Goal: Find specific page/section: Find specific page/section

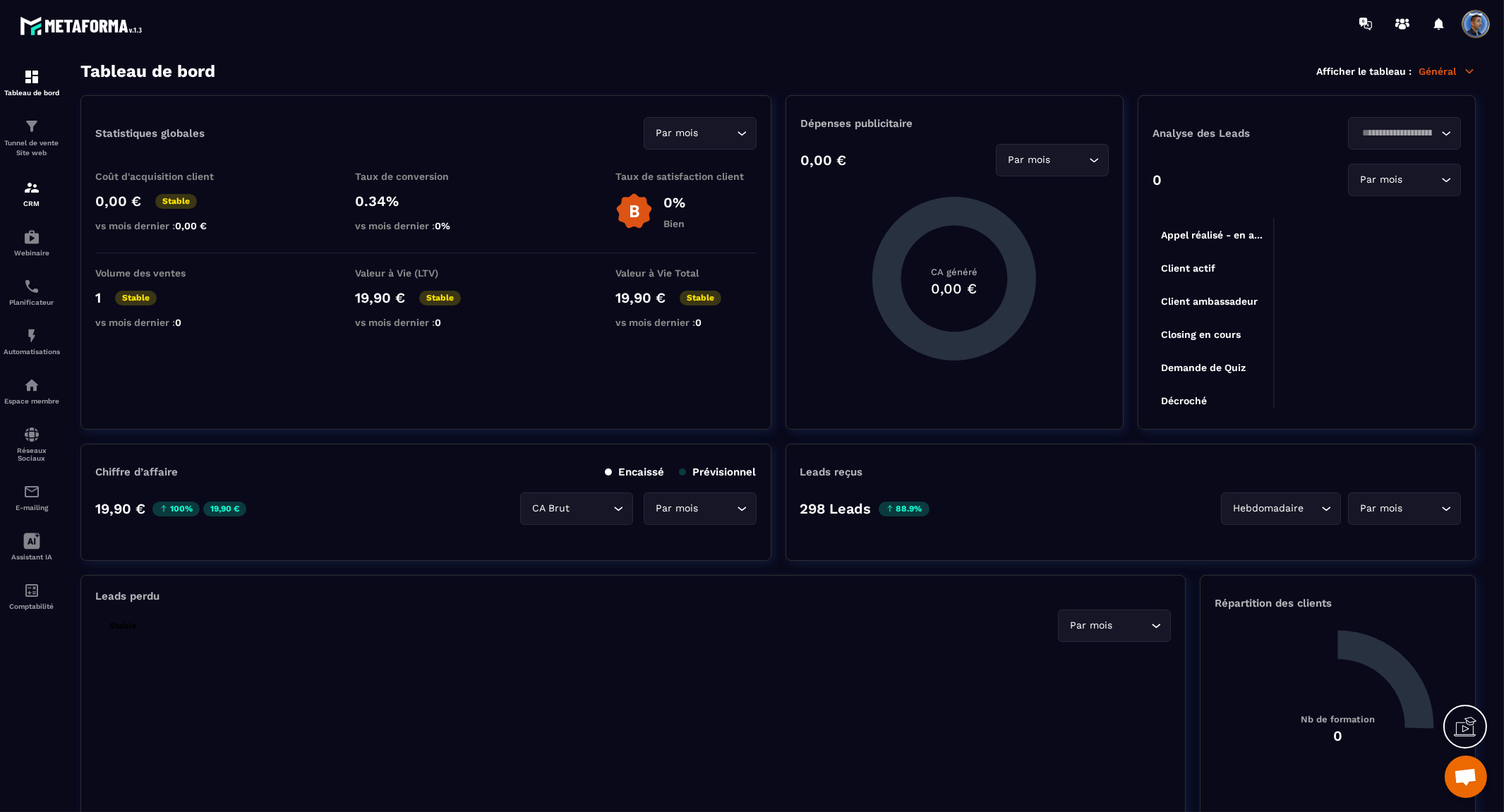
scroll to position [7035, 0]
click at [28, 194] on img at bounding box center [31, 187] width 17 height 17
click at [1469, 72] on icon at bounding box center [1469, 70] width 7 height 4
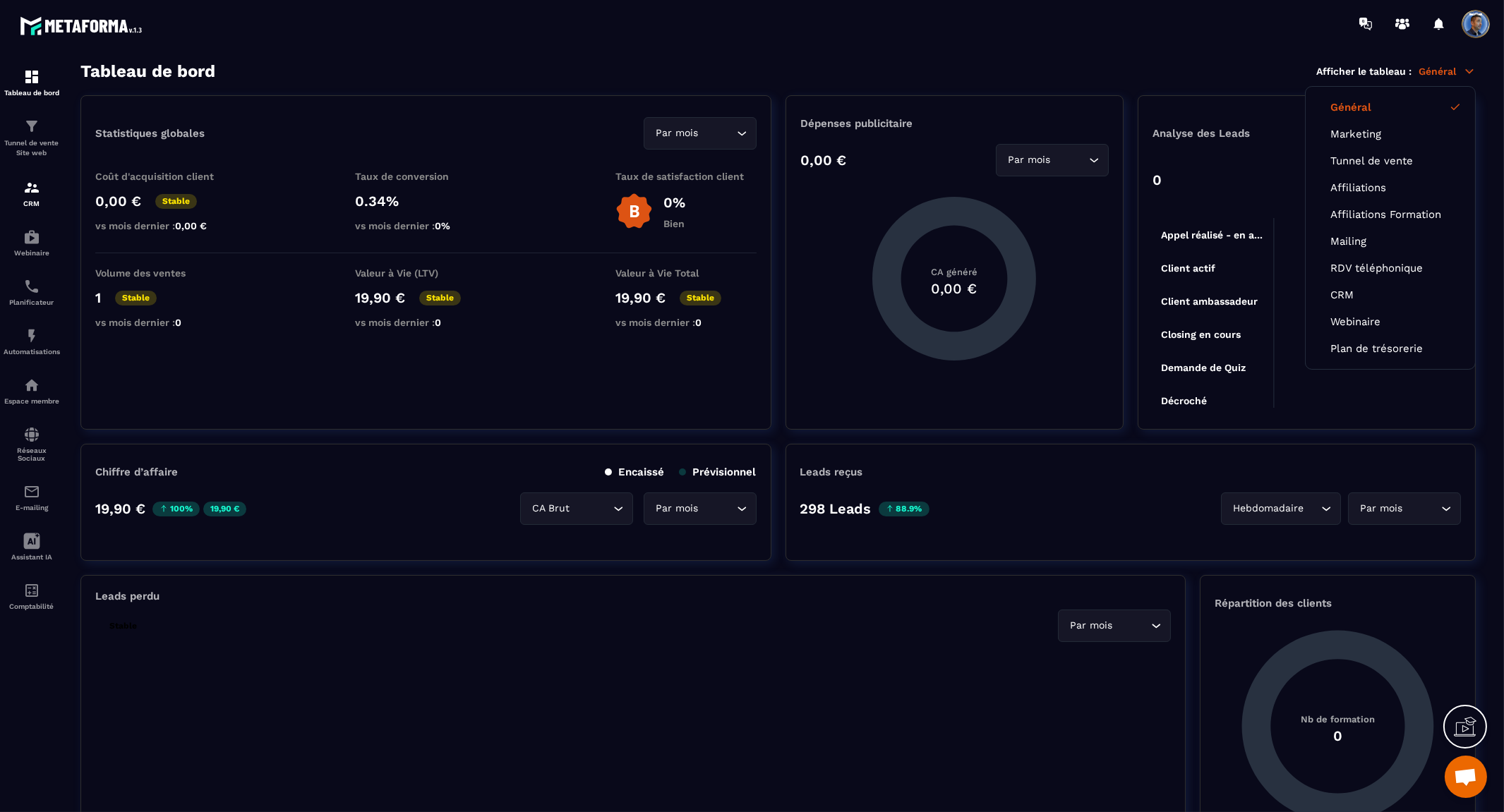
click at [1469, 72] on icon at bounding box center [1469, 70] width 7 height 4
click at [1351, 293] on link "CRM" at bounding box center [1391, 294] width 120 height 13
click at [1359, 290] on link "CRM" at bounding box center [1391, 294] width 120 height 13
click at [39, 190] on img at bounding box center [31, 187] width 17 height 17
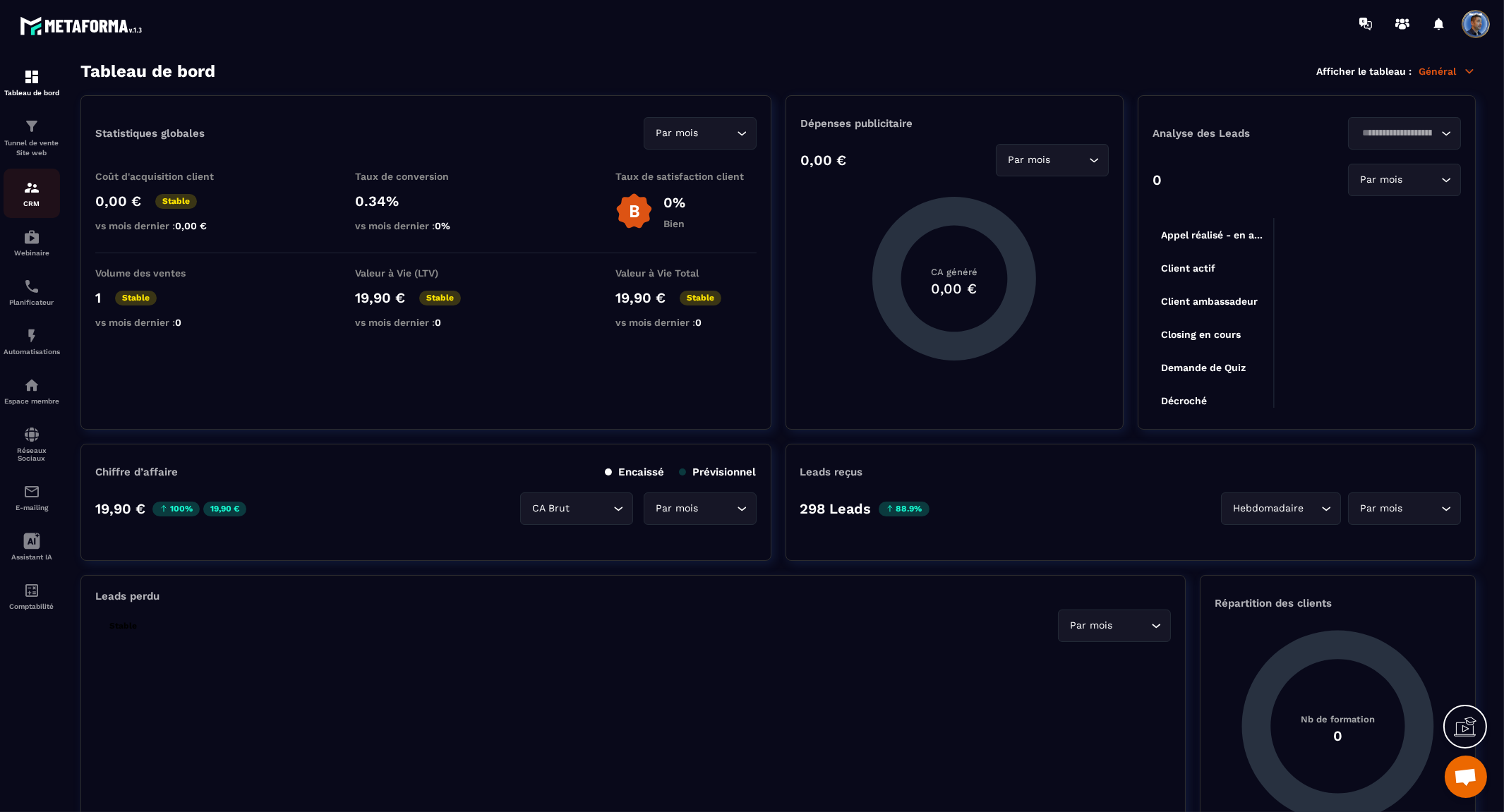
click at [33, 198] on div "CRM" at bounding box center [32, 193] width 56 height 28
